Goal: Use online tool/utility: Utilize a website feature to perform a specific function

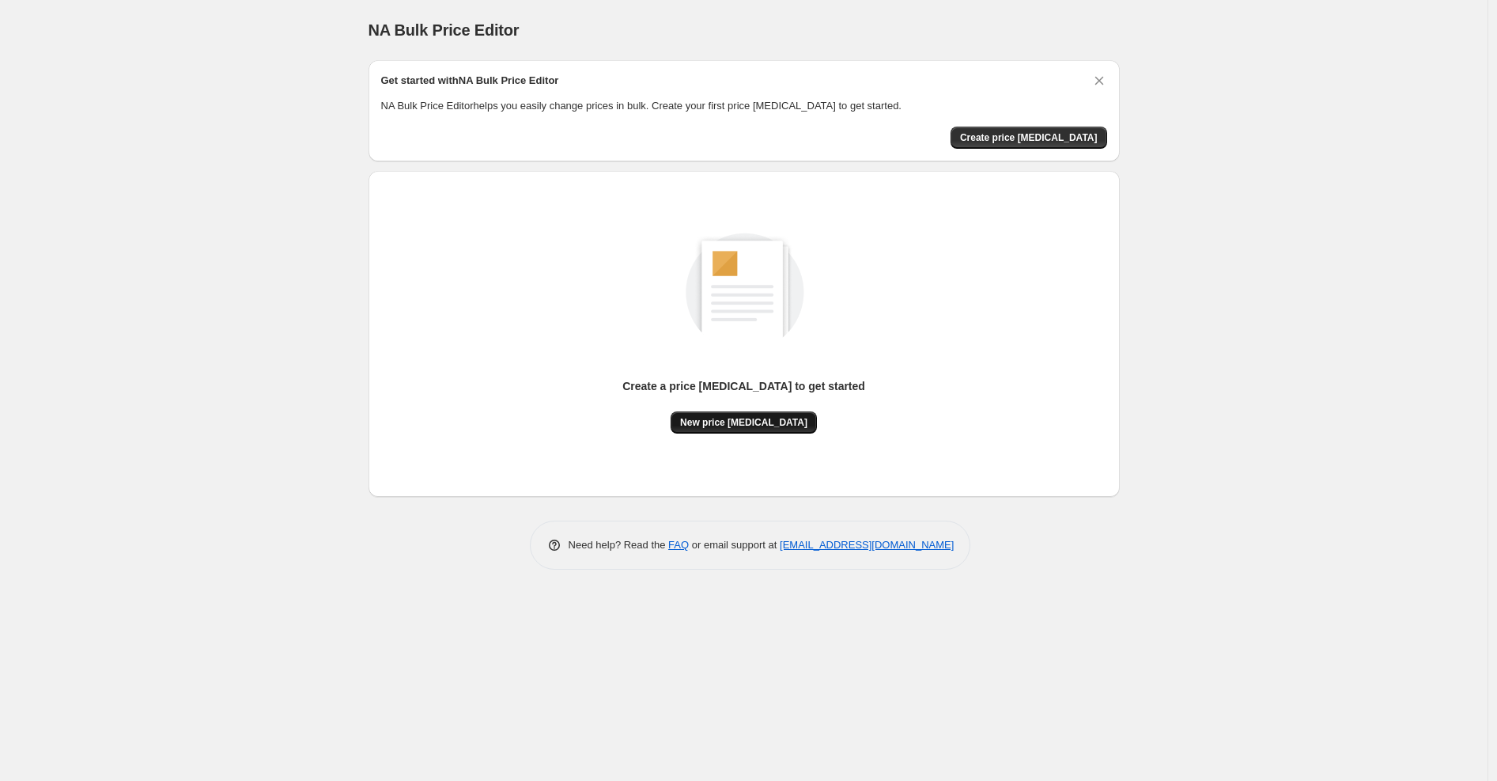
click at [739, 425] on span "New price [MEDICAL_DATA]" at bounding box center [743, 422] width 127 height 13
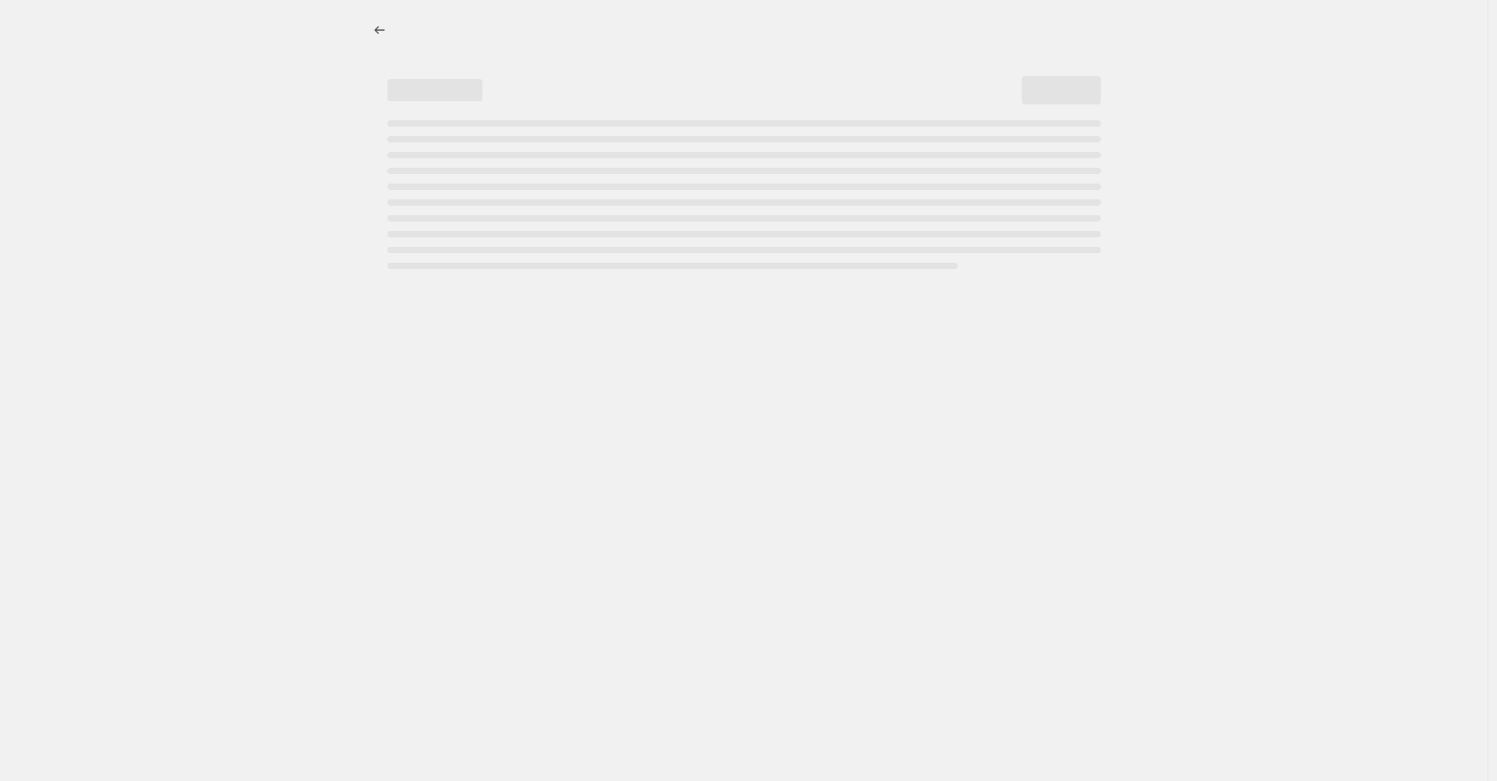
select select "percentage"
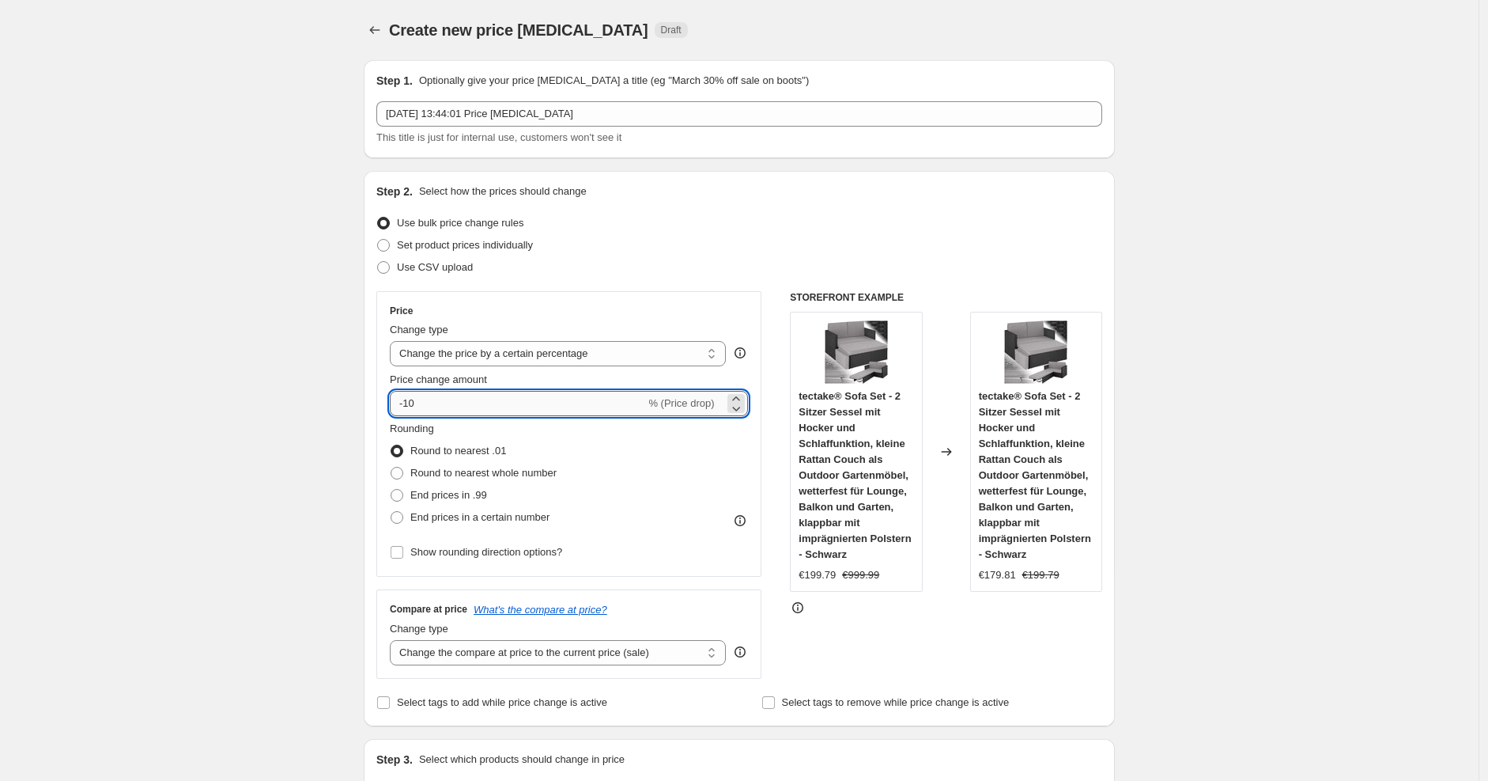
click at [564, 403] on input "-10" at bounding box center [517, 403] width 255 height 25
type input "-1"
type input "-30"
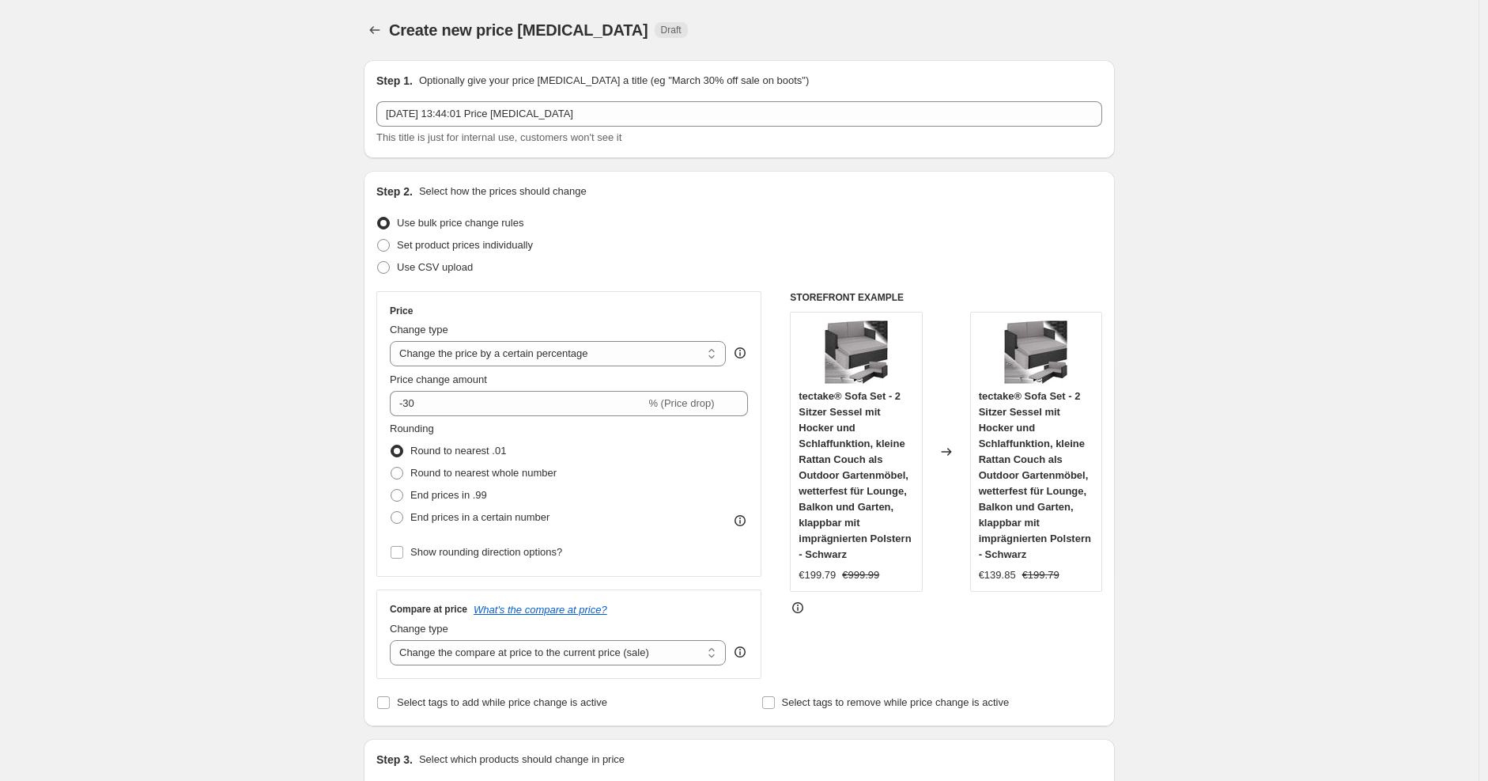
click at [769, 286] on div "Step 2. Select how the prices should change Use bulk price change rules Set pro…" at bounding box center [739, 448] width 726 height 530
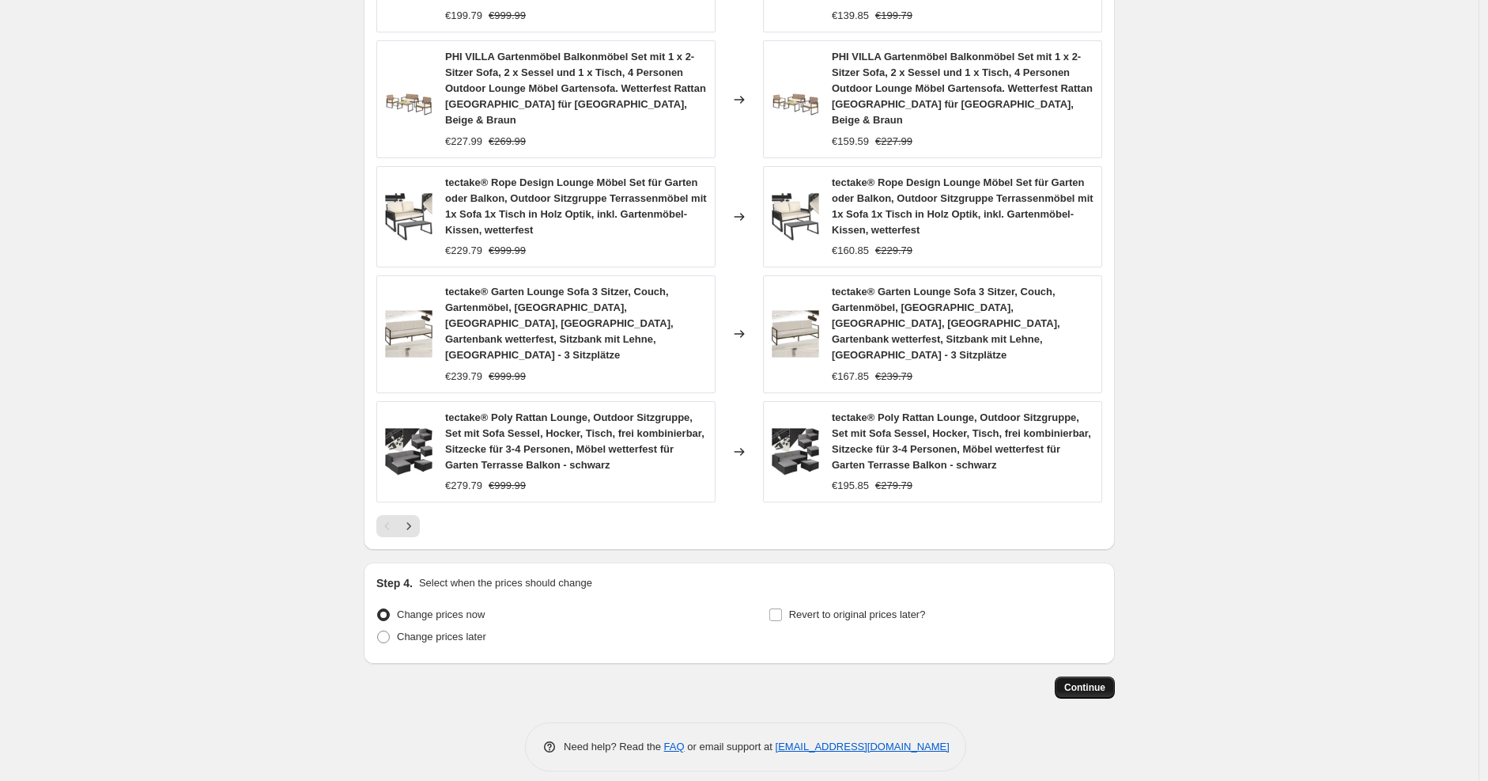
click at [1115, 677] on button "Continue" at bounding box center [1085, 687] width 60 height 22
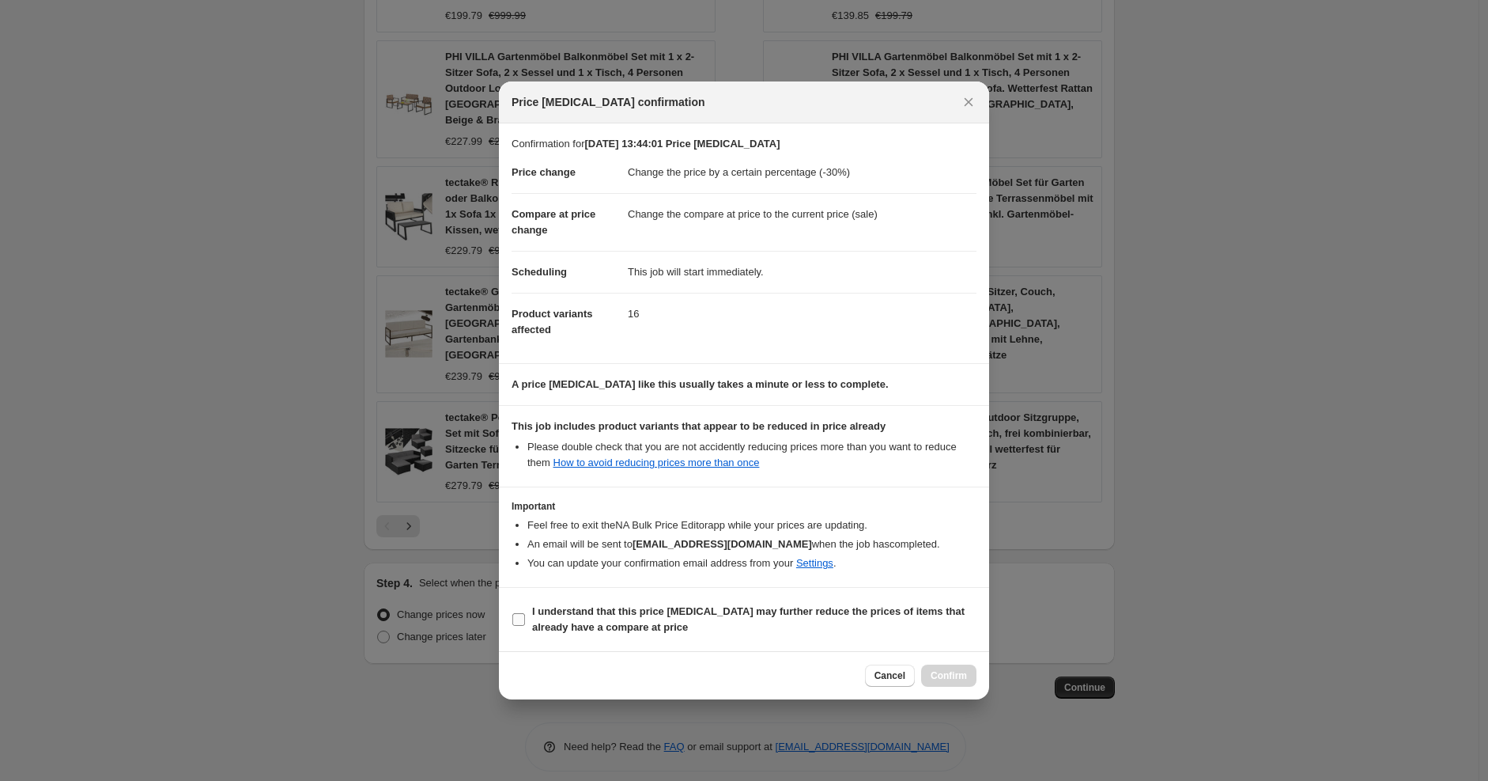
click at [889, 608] on b "I understand that this price change job may further reduce the prices of items …" at bounding box center [748, 619] width 433 height 28
click at [525, 613] on input "I understand that this price change job may further reduce the prices of items …" at bounding box center [518, 619] width 13 height 13
checkbox input "true"
click at [950, 680] on span "Confirm" at bounding box center [949, 675] width 36 height 13
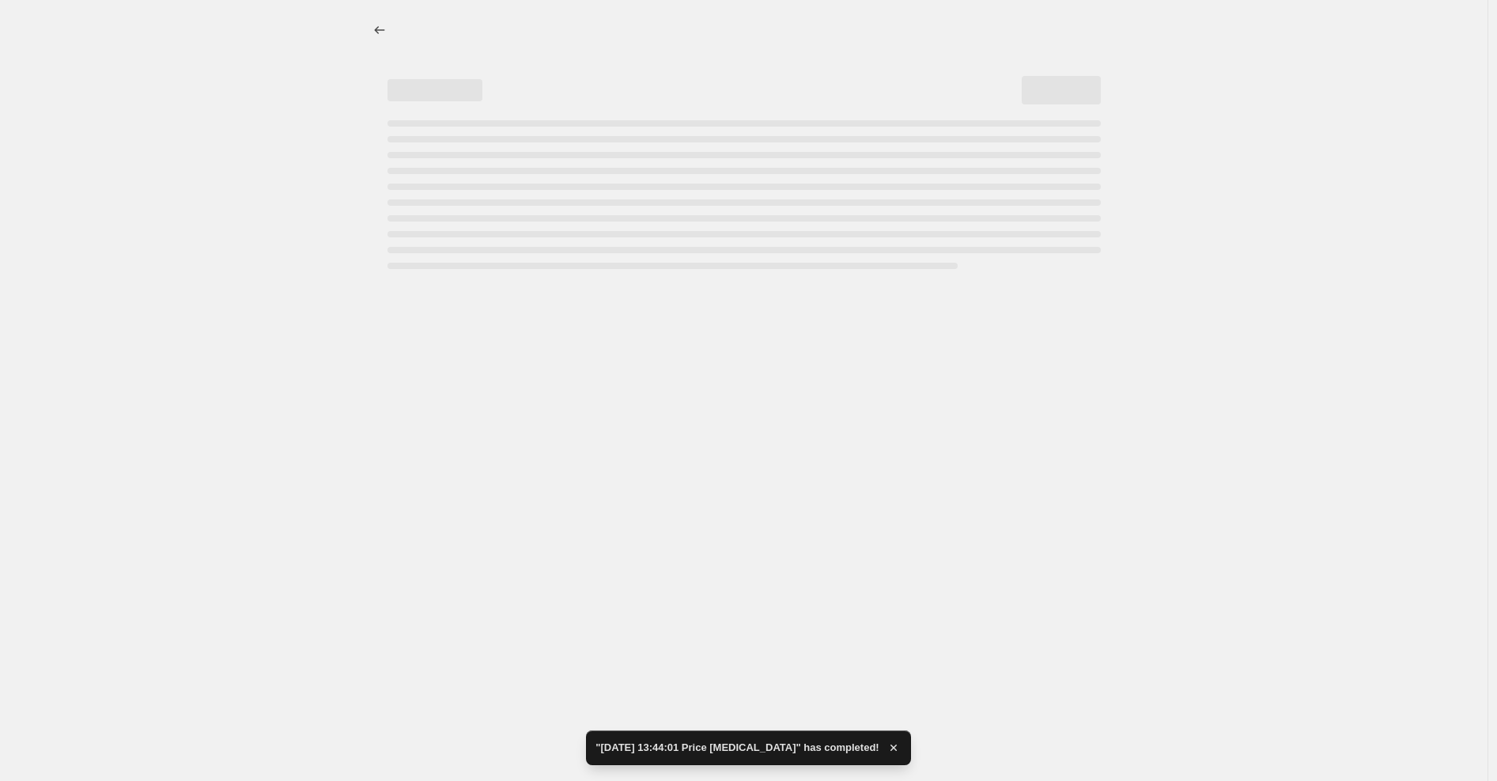
select select "percentage"
